Goal: Task Accomplishment & Management: Use online tool/utility

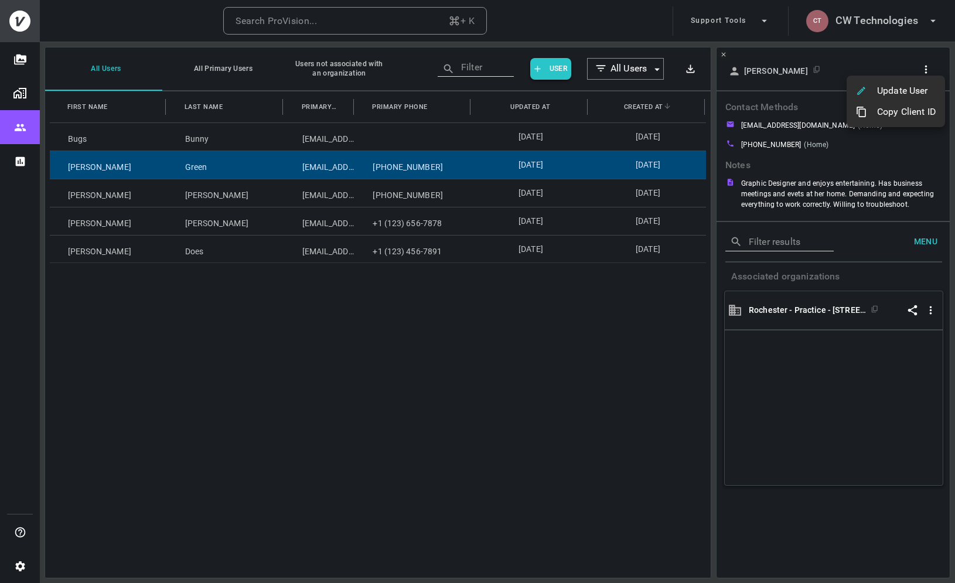
click at [888, 22] on div at bounding box center [477, 291] width 955 height 583
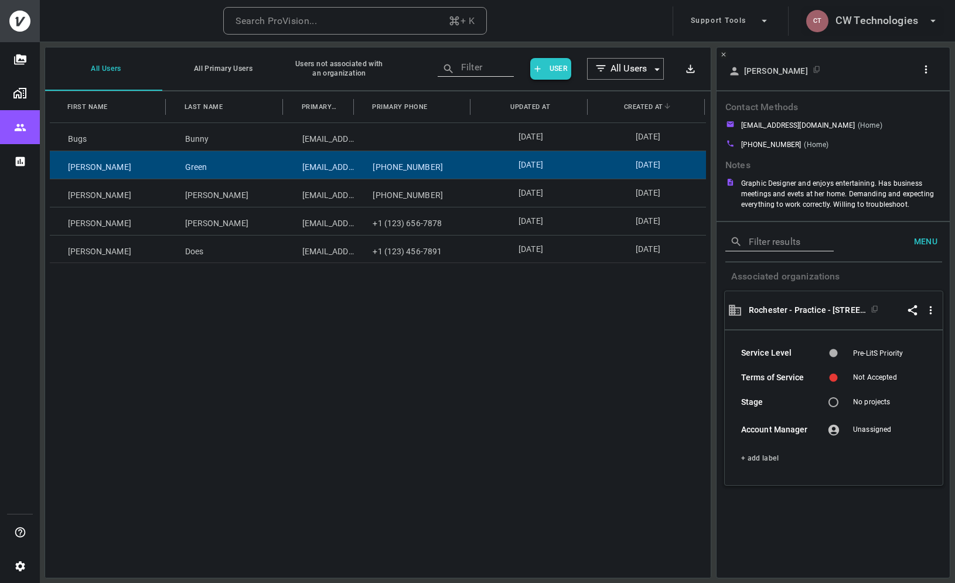
click at [865, 29] on button "CT CW Technologies" at bounding box center [872, 20] width 142 height 29
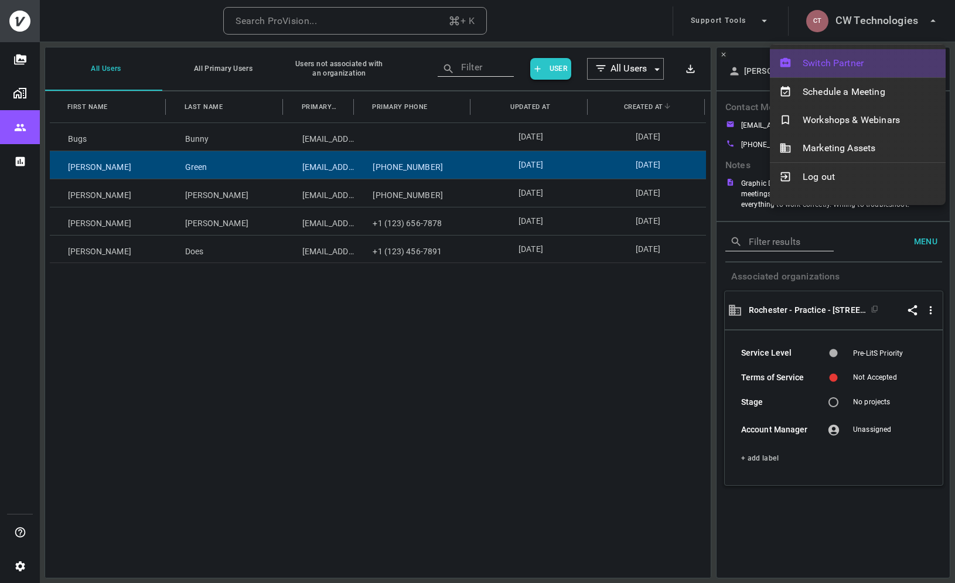
click at [859, 58] on span "Switch Partner" at bounding box center [870, 63] width 134 height 14
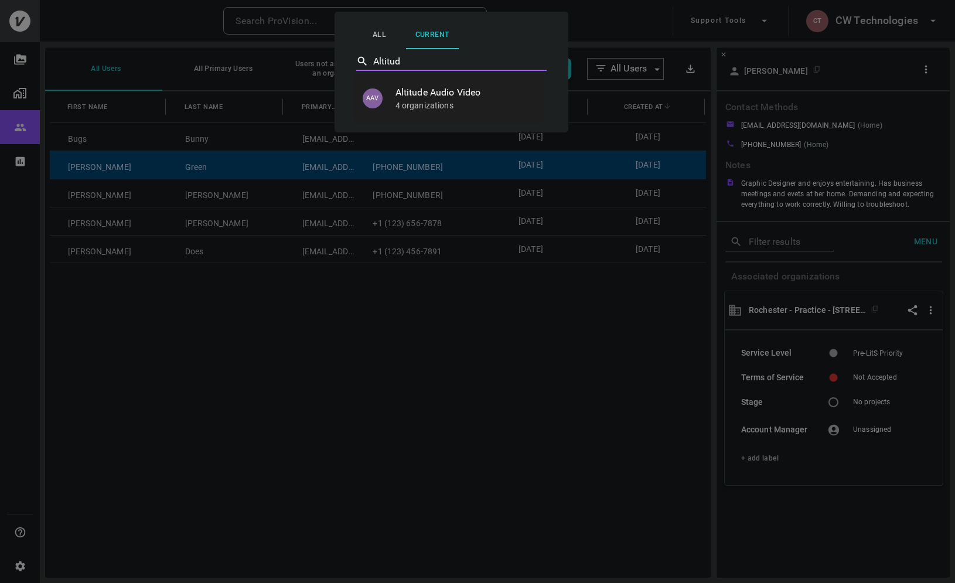
type input "Altitude"
click at [432, 102] on p "4 organizations" at bounding box center [464, 106] width 139 height 12
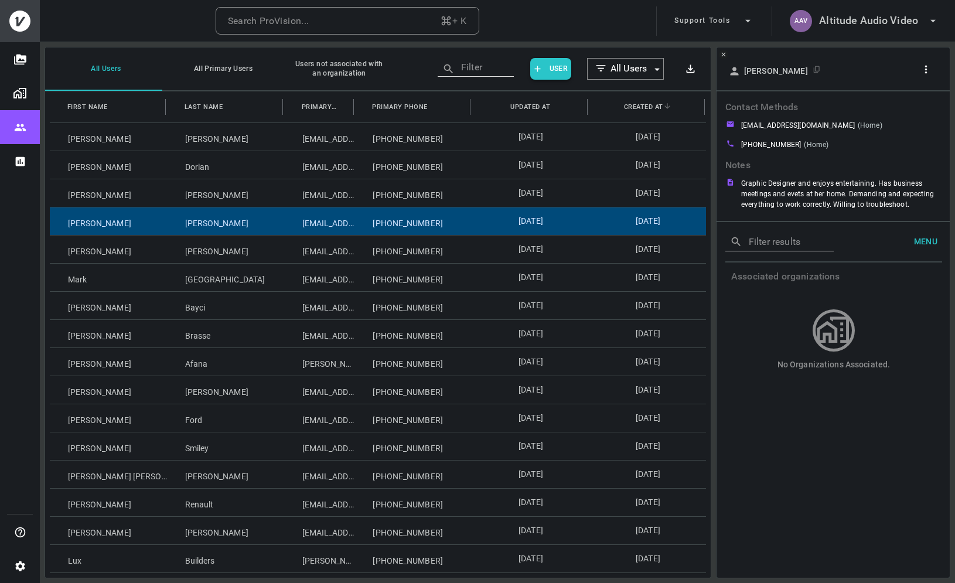
click at [197, 222] on div "[PERSON_NAME]" at bounding box center [225, 221] width 117 height 28
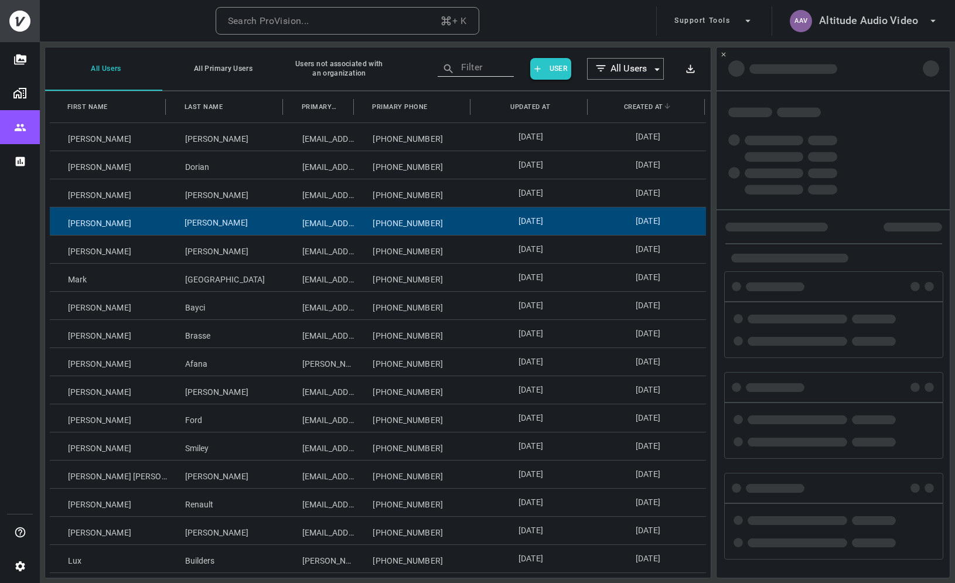
click at [197, 222] on div "[PERSON_NAME]" at bounding box center [225, 221] width 117 height 28
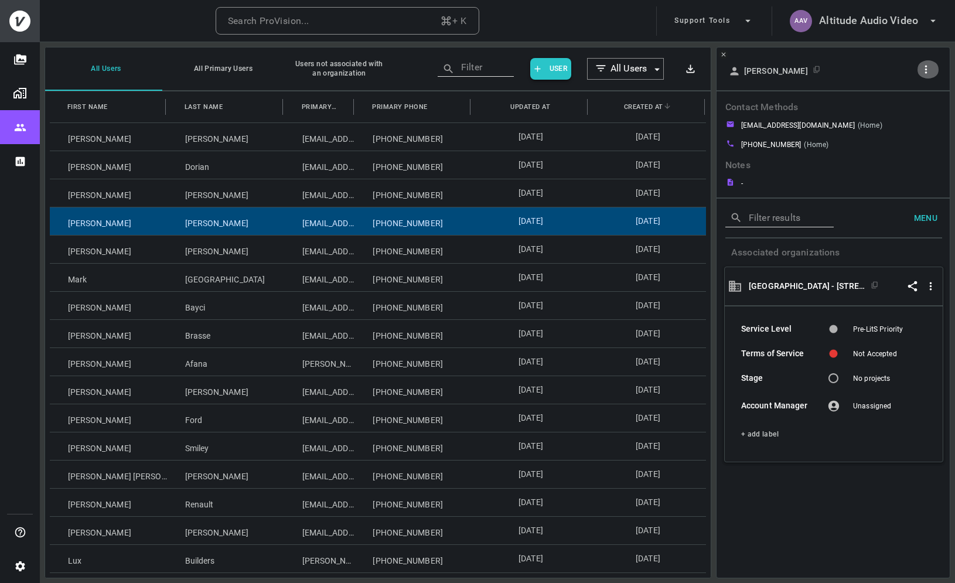
click at [931, 66] on icon "button" at bounding box center [926, 69] width 12 height 12
click at [926, 117] on p "Copy Client ID" at bounding box center [906, 112] width 59 height 14
